Goal: Task Accomplishment & Management: Complete application form

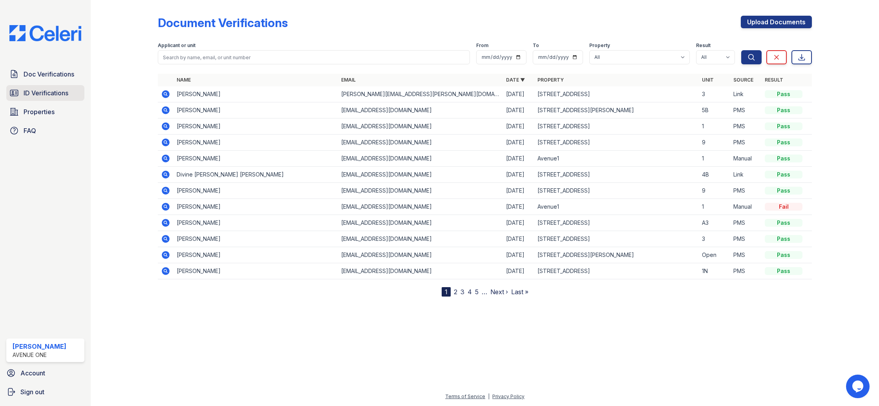
click at [29, 95] on span "ID Verifications" at bounding box center [46, 92] width 45 height 9
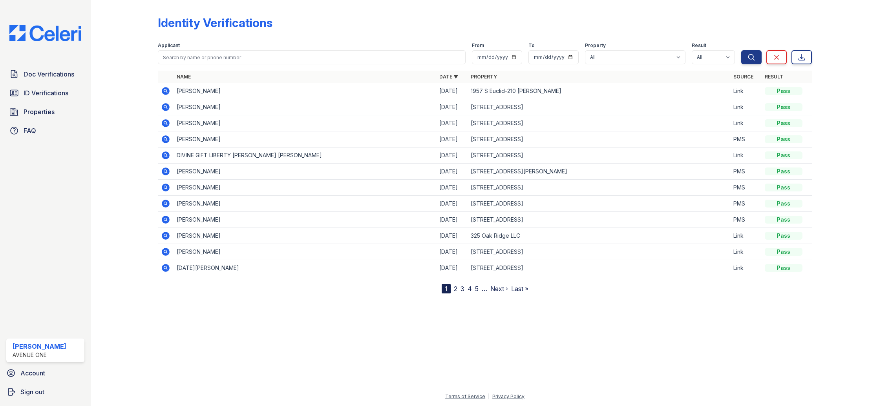
click at [164, 105] on icon at bounding box center [166, 107] width 8 height 8
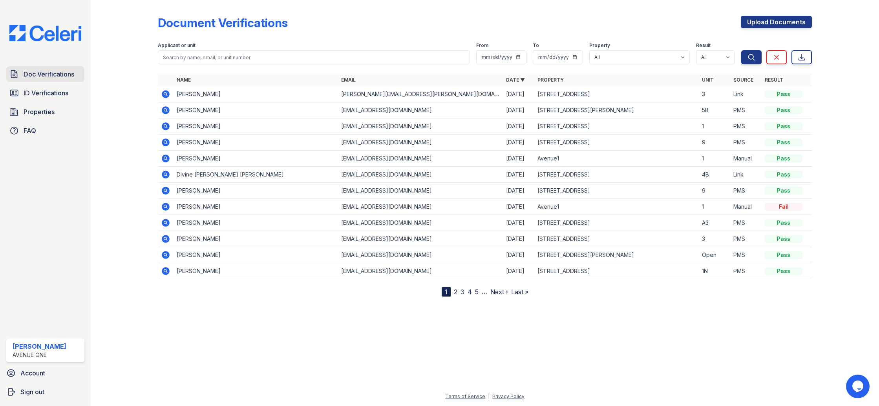
click at [69, 71] on span "Doc Verifications" at bounding box center [49, 73] width 51 height 9
click at [778, 24] on link "Upload Documents" at bounding box center [776, 22] width 71 height 13
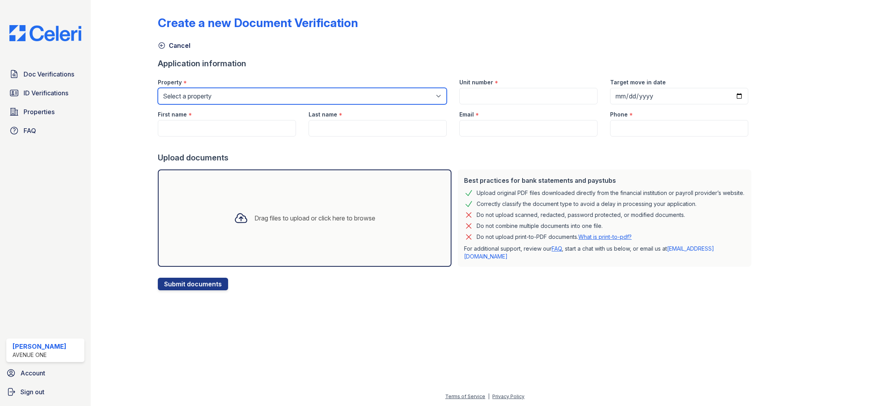
click at [341, 96] on select "Select a property 1002 North 24th Avenue 1005 Bellwood Avenue 1013 Bellwood Ave…" at bounding box center [302, 96] width 289 height 16
select select "4999"
click at [158, 88] on select "Select a property 1002 North 24th Avenue 1005 Bellwood Avenue 1013 Bellwood Ave…" at bounding box center [302, 96] width 289 height 16
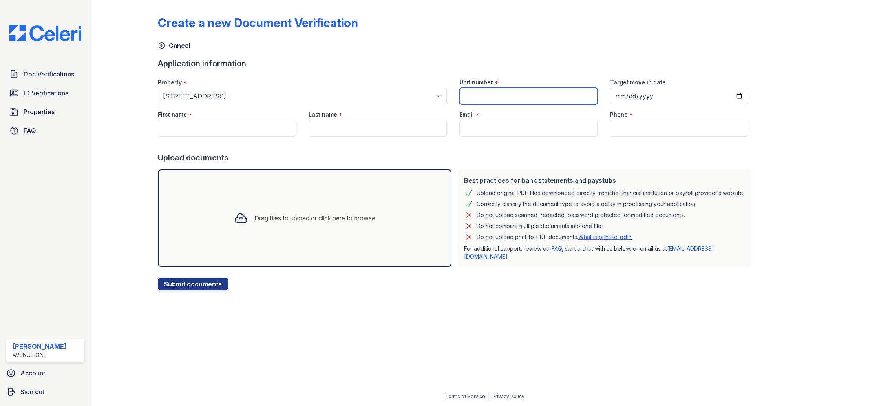
click at [459, 101] on input "Unit number" at bounding box center [528, 96] width 138 height 16
type input "G"
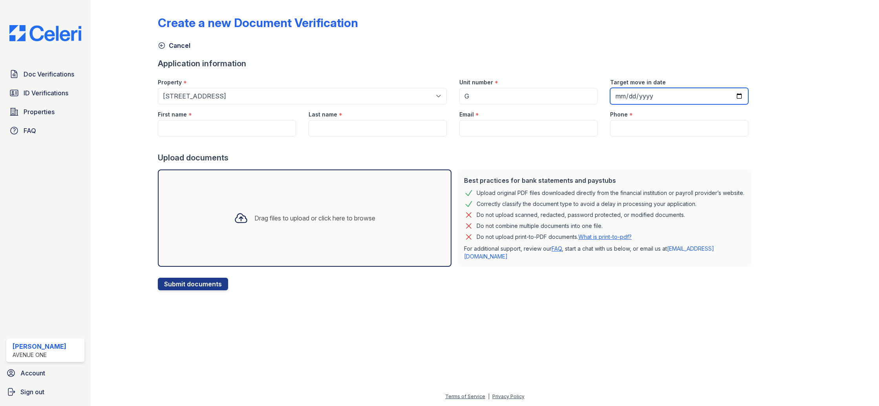
click at [610, 98] on input "Target move in date" at bounding box center [679, 96] width 138 height 16
click at [656, 97] on div "Create a new Document Verification Cancel Application information Property * Se…" at bounding box center [485, 146] width 654 height 287
click at [610, 99] on input "Target move in date" at bounding box center [679, 96] width 138 height 16
type input "2025-09-01"
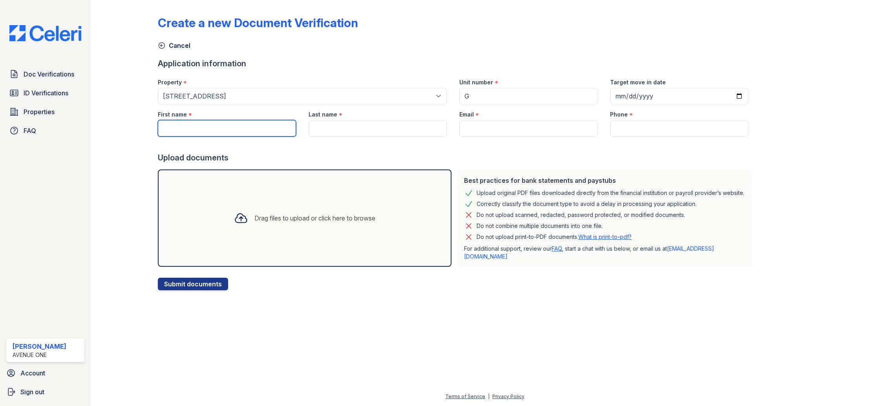
click at [210, 132] on input "First name" at bounding box center [227, 128] width 138 height 16
type input "Marco"
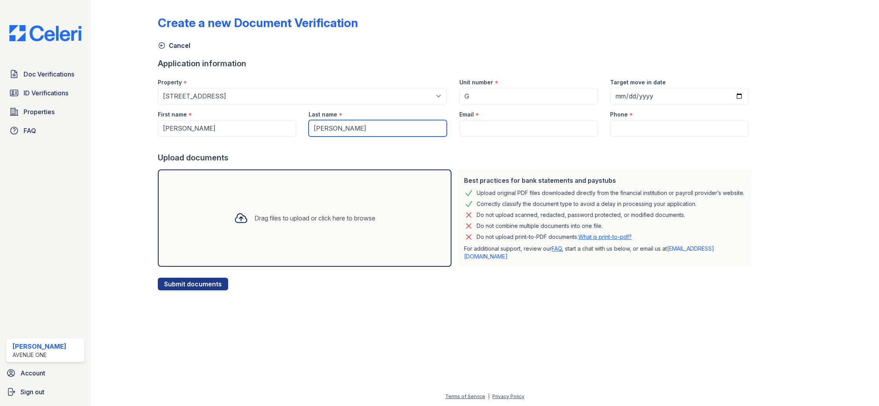
type input "Flores"
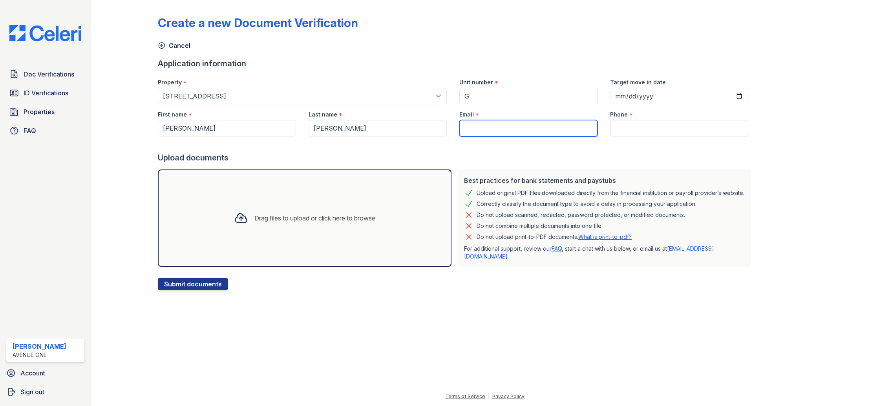
click at [479, 133] on input "Email" at bounding box center [528, 128] width 138 height 16
paste input "[EMAIL_ADDRESS][DOMAIN_NAME]"
type input "[EMAIL_ADDRESS][DOMAIN_NAME]"
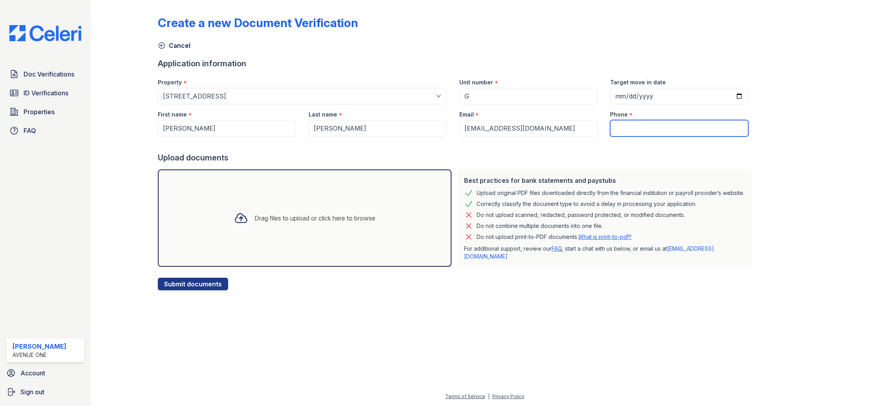
click at [610, 125] on input "Phone" at bounding box center [679, 128] width 138 height 16
paste input "(773) 537-8535"
type input "(773) 537-8535"
drag, startPoint x: 268, startPoint y: 300, endPoint x: 245, endPoint y: 304, distance: 23.1
click at [267, 291] on form "Application information Property * Select a property 1002 North 24th Avenue 100…" at bounding box center [456, 174] width 597 height 232
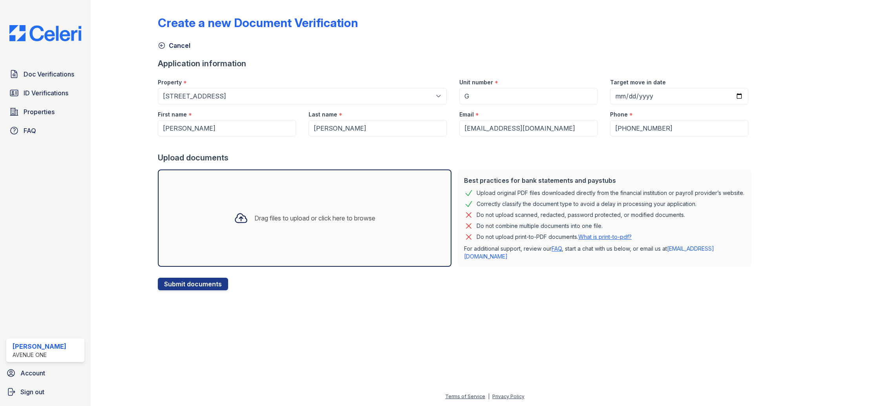
click at [246, 248] on div "Drag files to upload or click here to browse" at bounding box center [305, 218] width 294 height 97
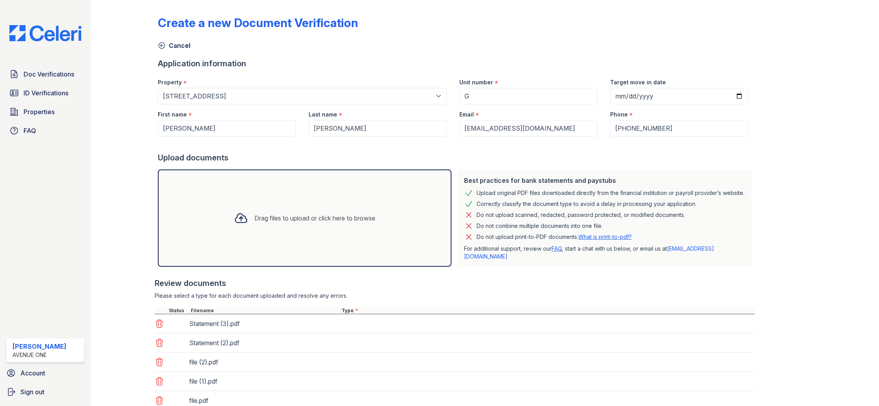
scroll to position [78, 0]
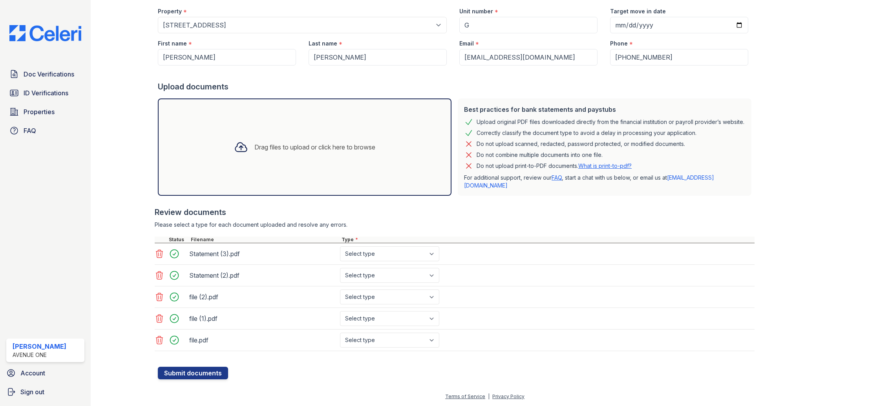
click at [367, 273] on div "Statement (3).pdf Select type Paystub Bank Statement Offer Letter Tax Documents…" at bounding box center [455, 297] width 600 height 108
click at [375, 261] on select "Select type Paystub Bank Statement Offer Letter Tax Documents Benefit Award Let…" at bounding box center [389, 254] width 99 height 15
select select "bank_statement"
click at [340, 258] on select "Select type Paystub Bank Statement Offer Letter Tax Documents Benefit Award Let…" at bounding box center [389, 254] width 99 height 15
click at [384, 280] on select "Select type Paystub Bank Statement Offer Letter Tax Documents Benefit Award Let…" at bounding box center [389, 275] width 99 height 15
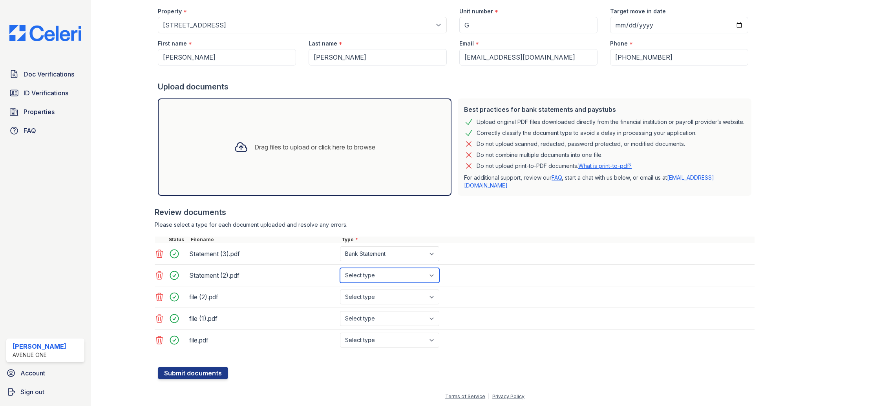
select select "bank_statement"
click at [340, 280] on select "Select type Paystub Bank Statement Offer Letter Tax Documents Benefit Award Let…" at bounding box center [389, 275] width 99 height 15
click at [384, 303] on select "Select type Paystub Bank Statement Offer Letter Tax Documents Benefit Award Let…" at bounding box center [389, 297] width 99 height 15
select select "paystub"
click at [340, 302] on select "Select type Paystub Bank Statement Offer Letter Tax Documents Benefit Award Let…" at bounding box center [389, 297] width 99 height 15
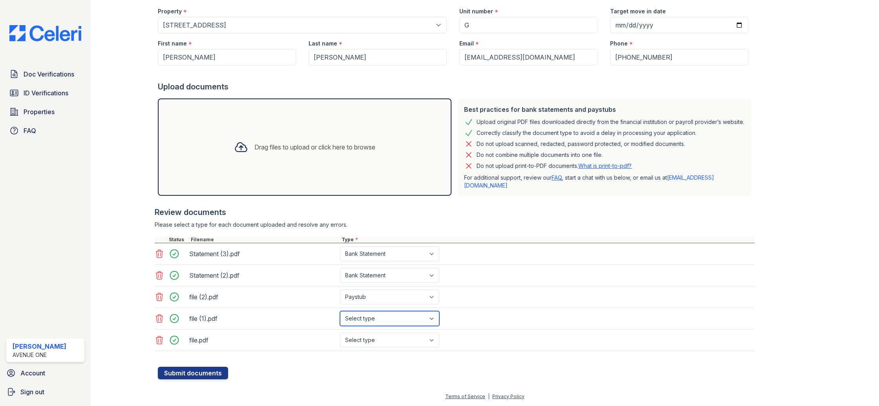
click at [381, 326] on select "Select type Paystub Bank Statement Offer Letter Tax Documents Benefit Award Let…" at bounding box center [389, 318] width 99 height 15
select select "paystub"
click at [340, 323] on select "Select type Paystub Bank Statement Offer Letter Tax Documents Benefit Award Let…" at bounding box center [389, 318] width 99 height 15
click at [373, 348] on select "Select type Paystub Bank Statement Offer Letter Tax Documents Benefit Award Let…" at bounding box center [389, 340] width 99 height 15
select select "paystub"
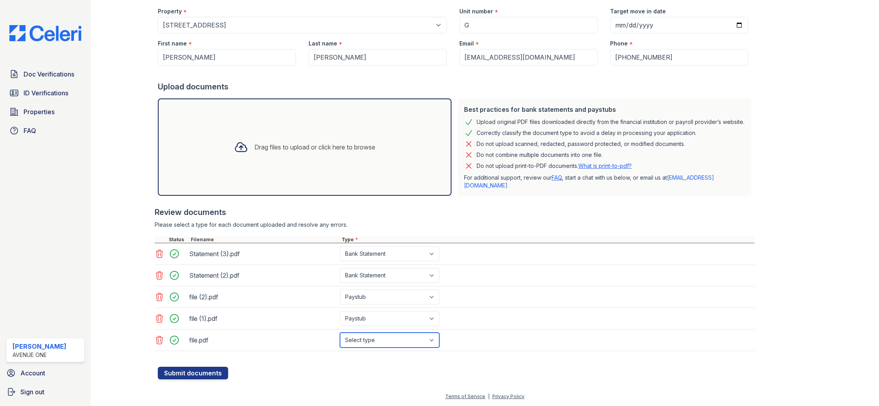
click at [340, 345] on select "Select type Paystub Bank Statement Offer Letter Tax Documents Benefit Award Let…" at bounding box center [389, 340] width 99 height 15
click at [208, 380] on button "Submit documents" at bounding box center [193, 373] width 70 height 13
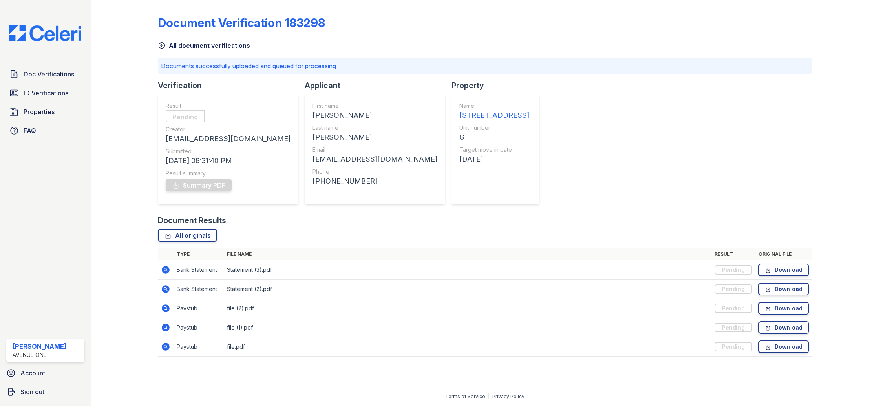
click at [162, 46] on icon at bounding box center [162, 46] width 8 height 8
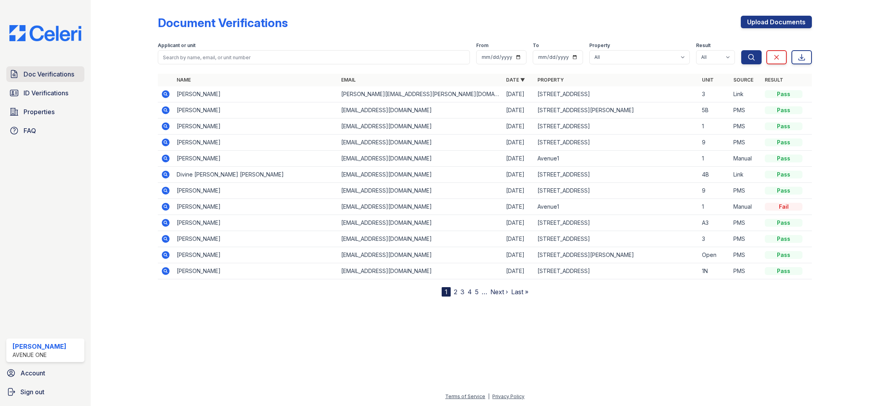
click at [56, 73] on span "Doc Verifications" at bounding box center [49, 73] width 51 height 9
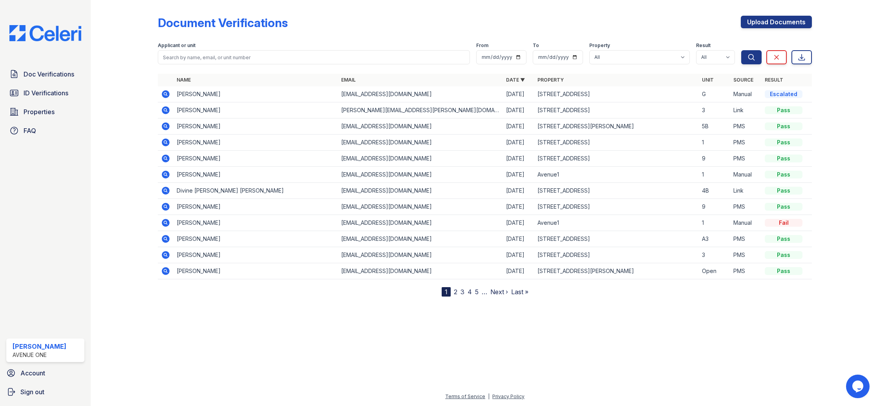
click at [169, 93] on icon at bounding box center [166, 94] width 8 height 8
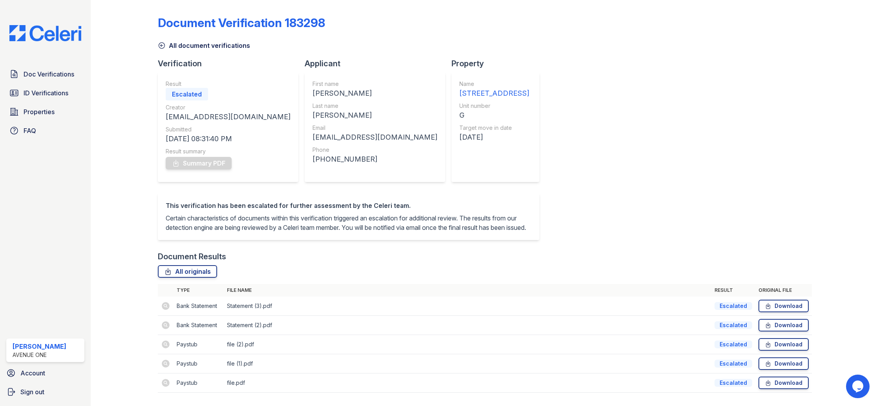
click at [163, 44] on icon at bounding box center [162, 46] width 8 height 8
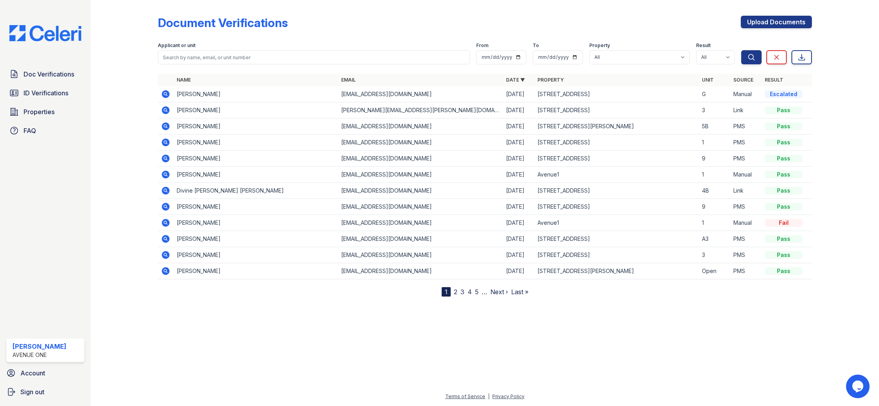
click at [136, 53] on div at bounding box center [130, 150] width 55 height 294
click at [44, 96] on span "ID Verifications" at bounding box center [46, 92] width 45 height 9
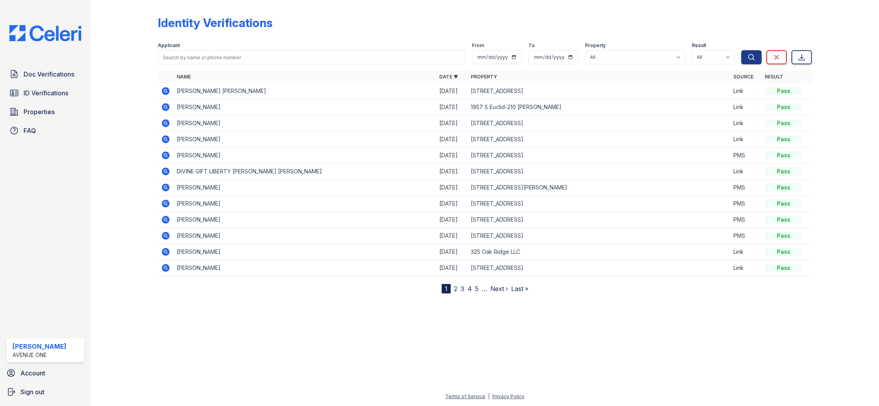
click at [167, 124] on icon at bounding box center [166, 123] width 8 height 8
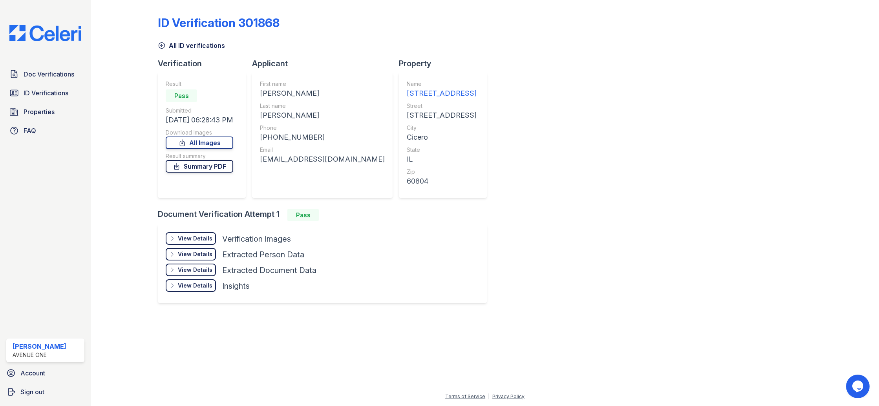
click at [205, 167] on link "Summary PDF" at bounding box center [200, 166] width 68 height 13
click at [195, 181] on div "Result Pass Submitted [DATE] 06:28:43 PM Download Images All Images Result summ…" at bounding box center [200, 135] width 68 height 110
click at [209, 145] on link "All Images" at bounding box center [200, 143] width 68 height 13
click at [564, 120] on div "ID Verification 301868 All ID verifications Verification Result Pass Submitted …" at bounding box center [485, 158] width 654 height 311
click at [163, 45] on icon at bounding box center [162, 46] width 8 height 8
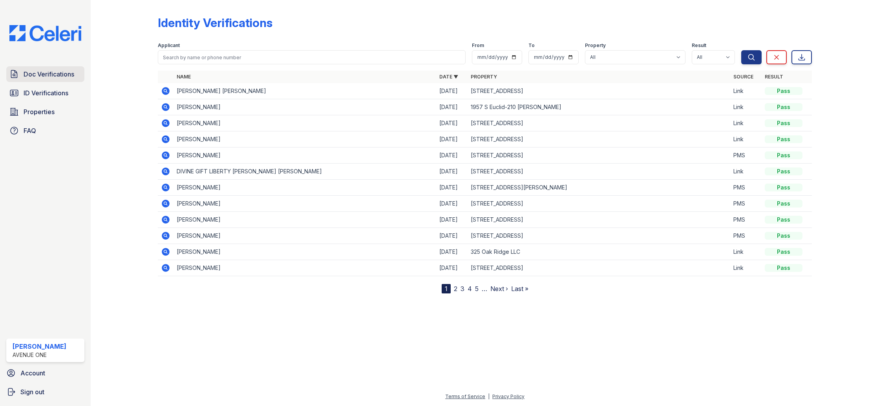
click at [55, 75] on span "Doc Verifications" at bounding box center [49, 73] width 51 height 9
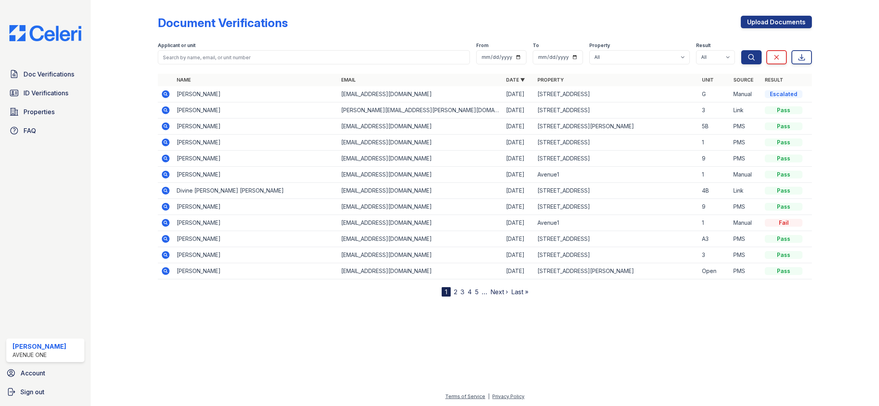
click at [162, 92] on icon at bounding box center [165, 94] width 9 height 9
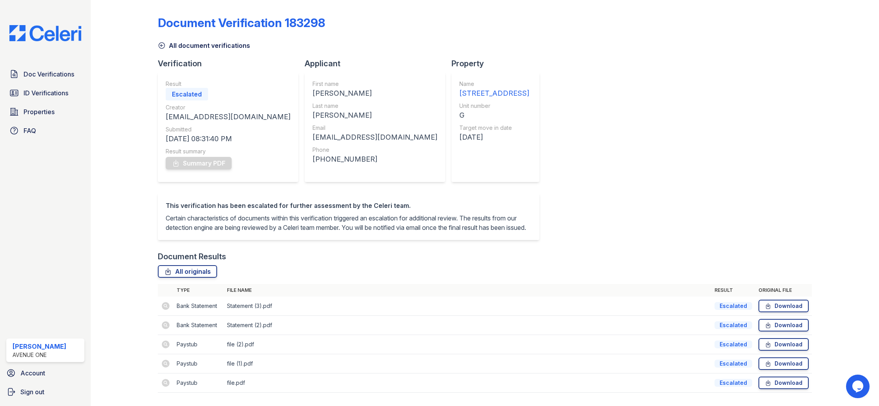
click at [161, 46] on icon at bounding box center [162, 46] width 6 height 6
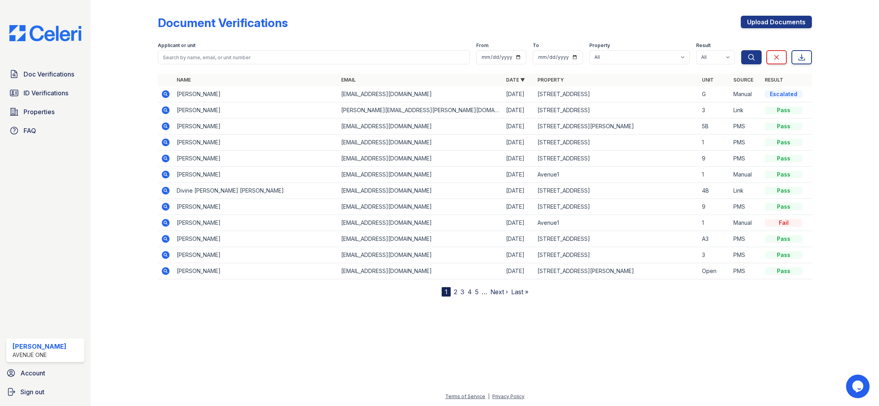
click at [166, 94] on icon at bounding box center [165, 94] width 9 height 9
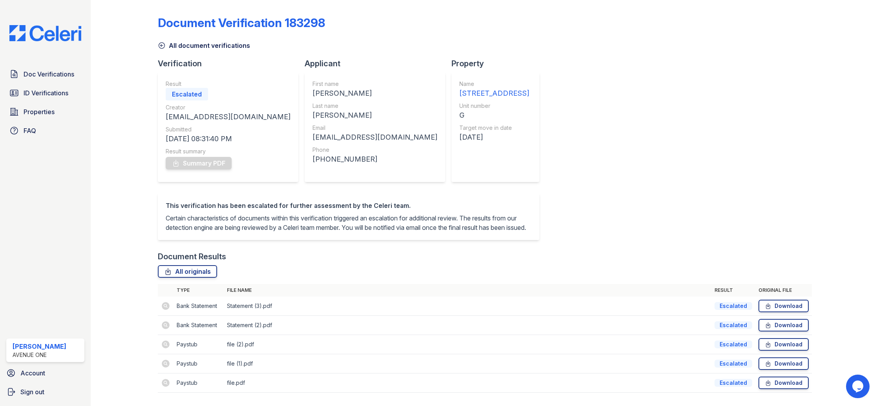
click at [102, 59] on div "Document Verification 183298 All document verifications Verification Result Esc…" at bounding box center [485, 203] width 788 height 406
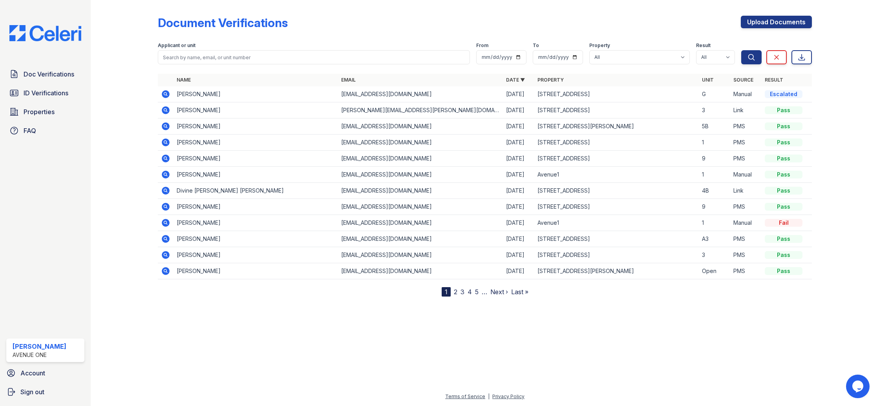
click at [356, 30] on div "Document Verifications Upload Documents" at bounding box center [485, 26] width 654 height 20
click at [132, 36] on div at bounding box center [130, 150] width 55 height 294
click at [164, 93] on icon at bounding box center [165, 94] width 9 height 9
